Goal: Task Accomplishment & Management: Manage account settings

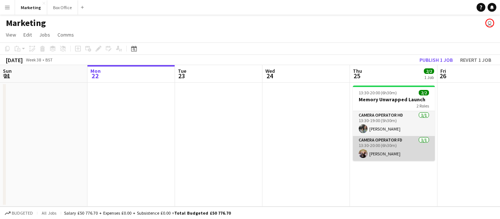
click at [380, 145] on app-card-role "Camera Operator FD [DATE] 13:30-20:00 (6h30m) [PERSON_NAME]" at bounding box center [394, 148] width 82 height 25
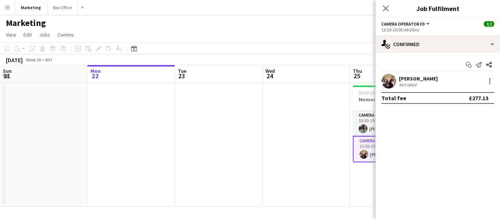
click at [407, 25] on span "Camera Operator FD" at bounding box center [403, 23] width 44 height 5
click at [278, 121] on app-date-cell at bounding box center [305, 145] width 87 height 124
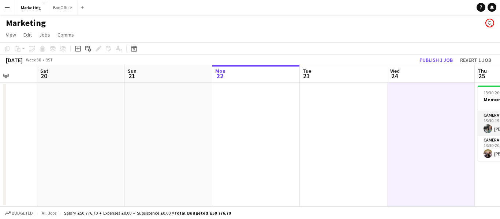
drag, startPoint x: 120, startPoint y: 168, endPoint x: 245, endPoint y: 135, distance: 129.2
click at [245, 135] on app-calendar-viewport "Wed 17 1/1 1 Job Thu 18 1/1 1 Job Fri 19 Sat 20 Sun 21 Mon 22 Tue 23 Wed 24 Thu…" at bounding box center [250, 136] width 500 height 142
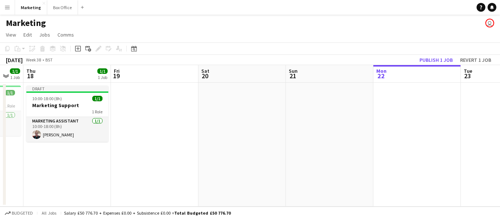
scroll to position [0, 149]
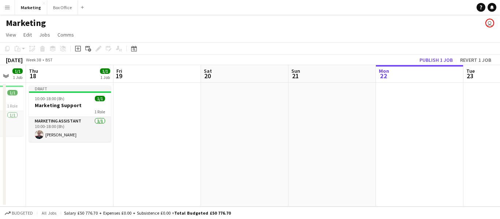
drag, startPoint x: 124, startPoint y: 162, endPoint x: 288, endPoint y: 131, distance: 166.6
click at [288, 131] on app-calendar-viewport "Tue 16 1/1 1 Job Wed 17 1/1 1 Job Thu 18 1/1 1 Job Fri 19 Sat 20 Sun 21 Mon 22 …" at bounding box center [250, 136] width 500 height 142
click at [61, 98] on span "10:00-18:00 (8h)" at bounding box center [50, 98] width 30 height 5
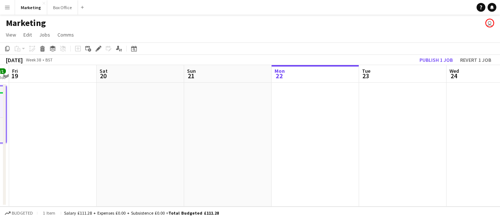
scroll to position [0, 256]
drag, startPoint x: 196, startPoint y: 139, endPoint x: 105, endPoint y: 147, distance: 91.5
click at [105, 147] on app-calendar-viewport "Tue 16 1/1 1 Job Wed 17 1/1 1 Job Thu 18 1/1 1 Job Fri 19 Sat 20 Sun 21 Mon 22 …" at bounding box center [250, 136] width 500 height 142
click at [310, 113] on app-date-cell at bounding box center [312, 145] width 87 height 124
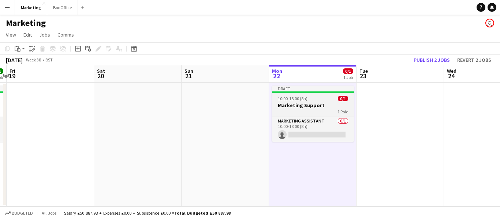
click at [296, 102] on h3 "Marketing Support" at bounding box center [313, 105] width 82 height 7
click at [296, 102] on app-job-card "Draft 10:00-18:00 (8h) 0/1 Marketing Support 1 Role Marketing Assistant 0/1 10:…" at bounding box center [313, 114] width 82 height 56
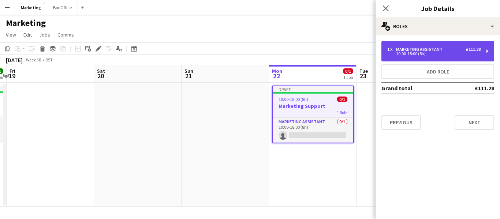
click at [414, 46] on div "1 x Marketing Assistant £111.28 10:00-18:00 (8h)" at bounding box center [437, 51] width 113 height 20
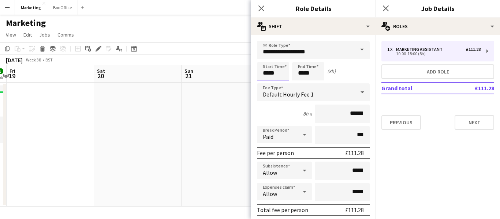
click at [268, 75] on input "*****" at bounding box center [273, 71] width 32 height 18
type input "*****"
click at [303, 72] on input "*****" at bounding box center [308, 71] width 32 height 18
type input "*****"
click at [423, 180] on mat-expansion-panel "pencil3 General details 1 x Marketing Assistant £111.28 10:00-18:00 (8h) Add ro…" at bounding box center [438, 127] width 124 height 184
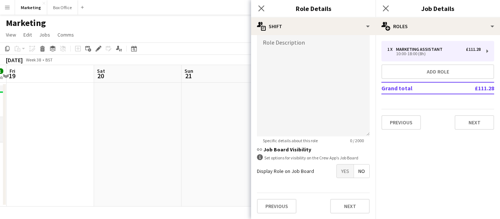
scroll to position [239, 0]
click at [205, 137] on app-date-cell at bounding box center [225, 145] width 87 height 124
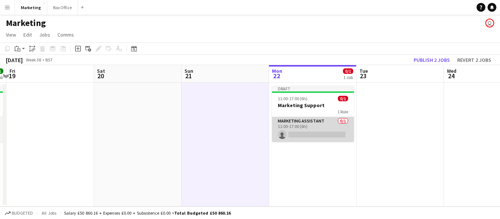
click at [307, 120] on app-card-role "Marketing Assistant 0/1 11:00-17:00 (6h) single-neutral-actions" at bounding box center [313, 129] width 82 height 25
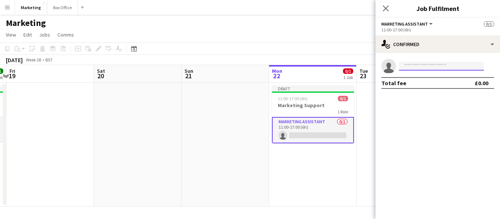
click at [425, 65] on input at bounding box center [441, 66] width 85 height 9
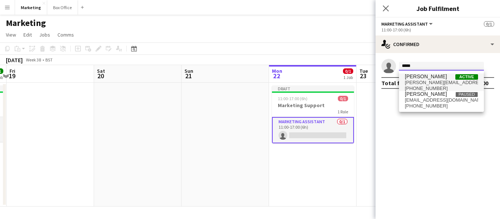
type input "*****"
click at [436, 77] on span "[PERSON_NAME]" at bounding box center [426, 77] width 42 height 6
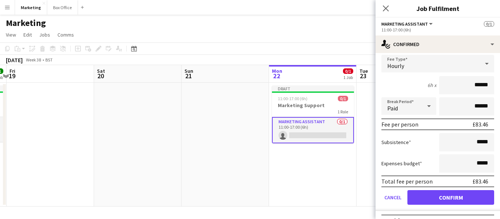
scroll to position [42, 0]
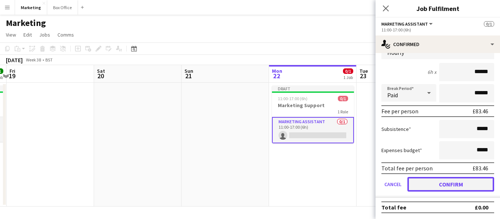
click at [447, 186] on button "Confirm" at bounding box center [450, 184] width 87 height 15
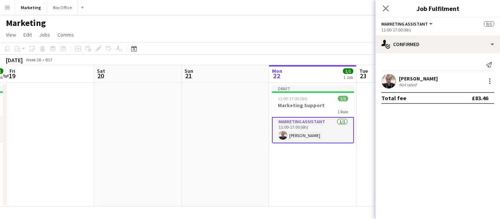
scroll to position [0, 0]
click at [320, 182] on app-date-cell "Draft 11:00-17:00 (6h) 1/1 Marketing Support 1 Role Marketing Assistant [DATE] …" at bounding box center [312, 145] width 87 height 124
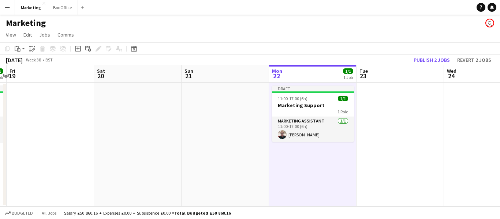
click at [224, 166] on app-date-cell at bounding box center [225, 145] width 87 height 124
